Goal: Navigation & Orientation: Find specific page/section

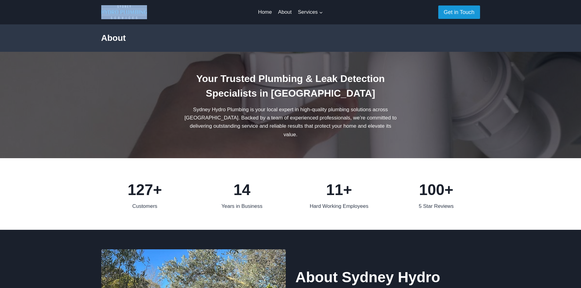
drag, startPoint x: 61, startPoint y: 16, endPoint x: 172, endPoint y: 12, distance: 110.7
click at [172, 12] on div "Home About Services Expand General Maintenance Blocked Drains Service Locating …" at bounding box center [290, 12] width 581 height 24
click at [187, 31] on div "About" at bounding box center [290, 37] width 393 height 27
click at [287, 13] on link "About" at bounding box center [285, 12] width 20 height 15
click at [282, 11] on link "About" at bounding box center [285, 12] width 20 height 15
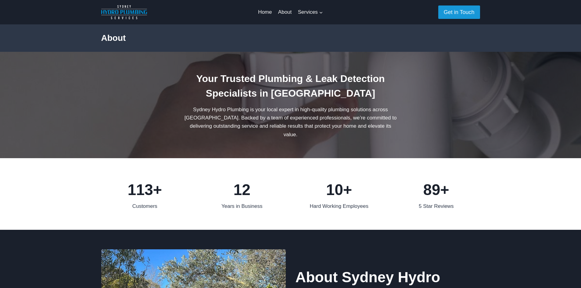
click at [263, 11] on link "Home" at bounding box center [265, 12] width 20 height 15
